Goal: Ask a question

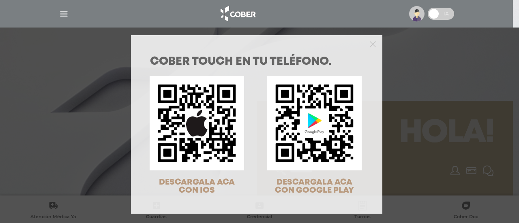
click at [260, 19] on div "COBER TOUCH en tu teléfono. DESCARGALA ACA CON IOS DESCARGALA ACA CON GOOGLE PL…" at bounding box center [259, 111] width 519 height 223
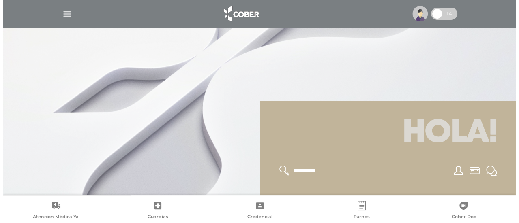
scroll to position [105, 0]
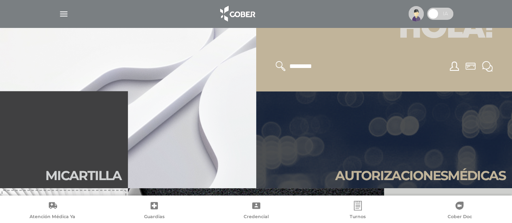
click at [69, 9] on div at bounding box center [256, 13] width 415 height 19
click at [66, 14] on img "button" at bounding box center [64, 14] width 10 height 10
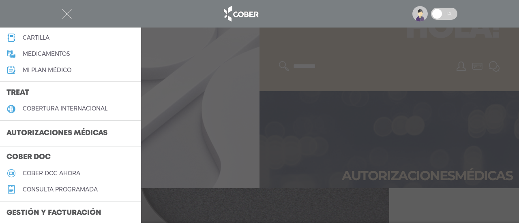
scroll to position [124, 0]
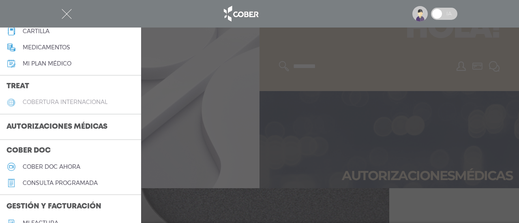
click at [64, 97] on link "cobertura internacional" at bounding box center [70, 102] width 141 height 16
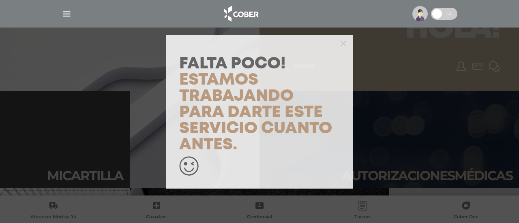
click at [64, 18] on div "Falta Poco! Estamos trabajando para darte este servicio cuanto antes." at bounding box center [259, 111] width 519 height 223
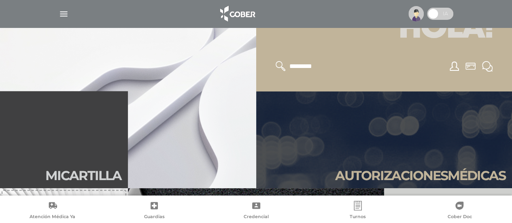
click at [64, 15] on img "button" at bounding box center [64, 14] width 10 height 10
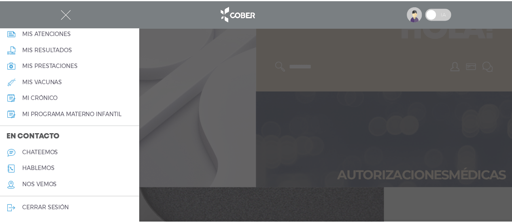
scroll to position [401, 0]
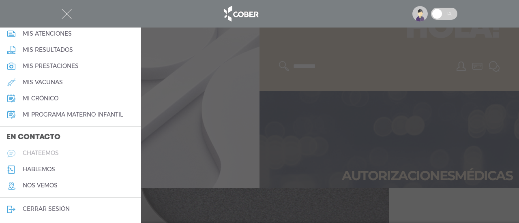
click at [47, 154] on h5 "chateemos" at bounding box center [41, 153] width 36 height 7
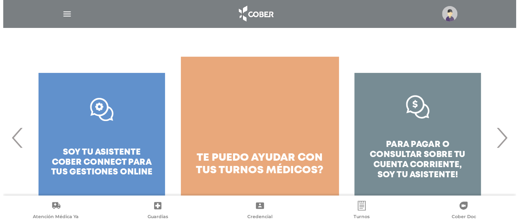
scroll to position [140, 0]
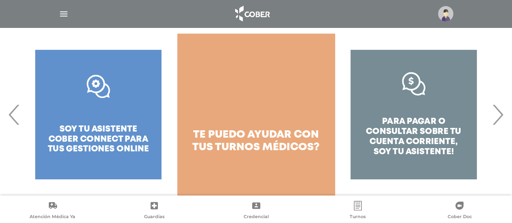
click at [495, 114] on span "›" at bounding box center [498, 115] width 16 height 44
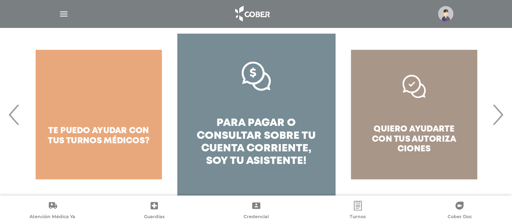
click at [495, 114] on span "›" at bounding box center [498, 115] width 16 height 44
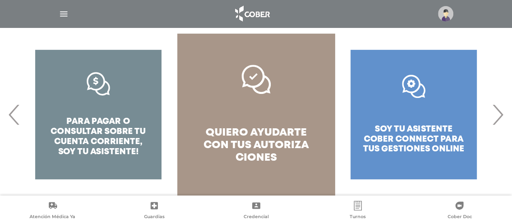
click at [495, 114] on span "›" at bounding box center [498, 115] width 16 height 44
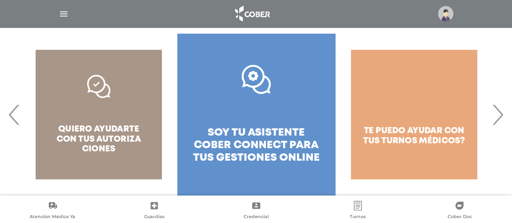
click at [495, 114] on span "›" at bounding box center [498, 115] width 16 height 44
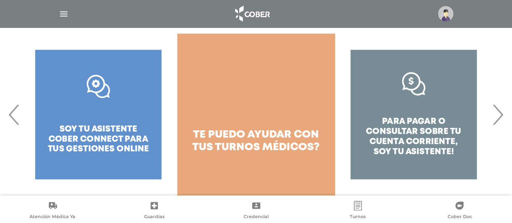
click at [495, 114] on span "›" at bounding box center [498, 115] width 16 height 44
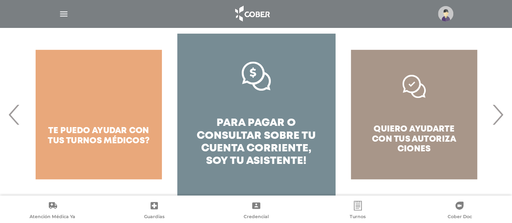
click at [444, 11] on img at bounding box center [445, 13] width 15 height 15
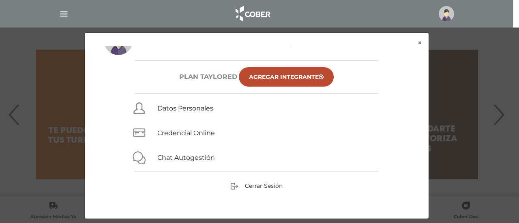
scroll to position [25, 0]
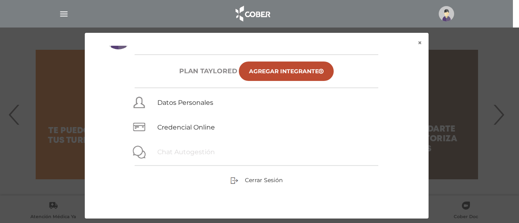
click at [195, 154] on link "Chat Autogestión" at bounding box center [186, 152] width 58 height 8
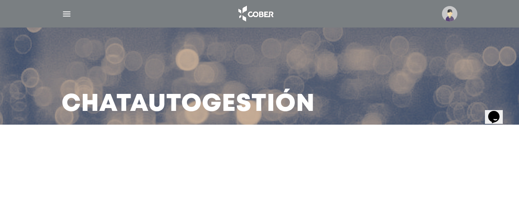
drag, startPoint x: 495, startPoint y: 136, endPoint x: 15, endPoint y: 18, distance: 495.1
click at [495, 136] on main "Chat Autogestión" at bounding box center [259, 111] width 519 height 223
click at [499, 116] on icon "Opens Chat This icon Opens the chat window." at bounding box center [493, 116] width 13 height 13
click at [68, 13] on img "button" at bounding box center [67, 14] width 10 height 10
